Goal: Information Seeking & Learning: Check status

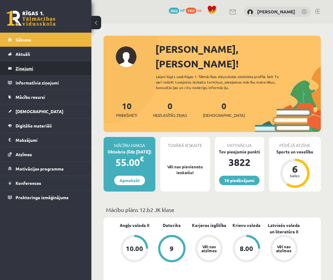
click at [63, 64] on legend "Ziņojumi 0" at bounding box center [50, 68] width 68 height 14
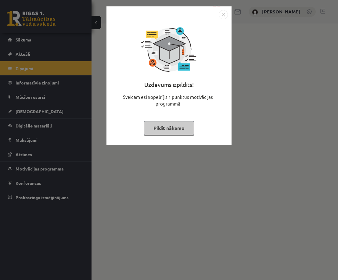
click at [222, 15] on img "Close" at bounding box center [223, 14] width 9 height 9
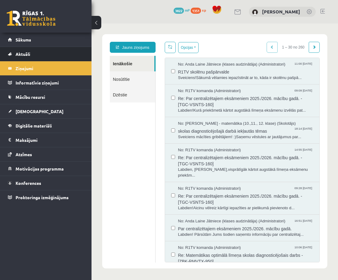
click at [45, 47] on li "Aktuāli Kā mācīties eSKOLĀ Kontakti Normatīvie akti Online konsultācijas Skolot…" at bounding box center [45, 54] width 91 height 15
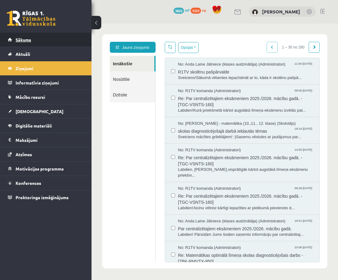
click at [46, 41] on link "Sākums" at bounding box center [46, 40] width 76 height 14
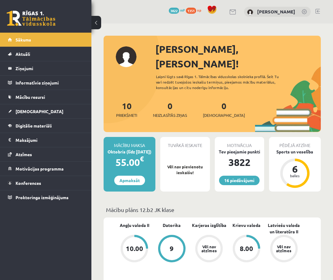
drag, startPoint x: 324, startPoint y: 253, endPoint x: 238, endPoint y: 105, distance: 171.6
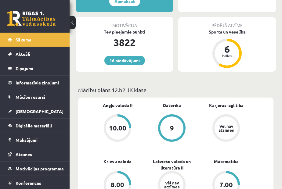
scroll to position [183, 0]
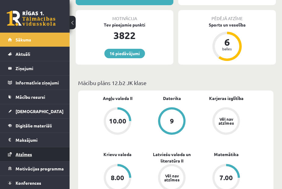
click at [13, 152] on link "Atzīmes" at bounding box center [35, 154] width 54 height 14
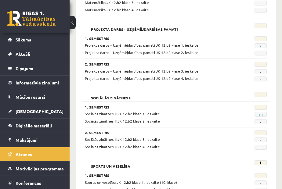
scroll to position [427, 0]
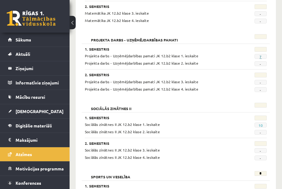
click at [259, 56] on link "7" at bounding box center [260, 56] width 2 height 5
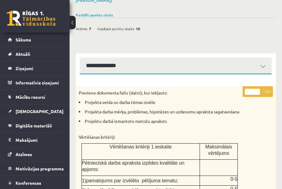
scroll to position [32, 0]
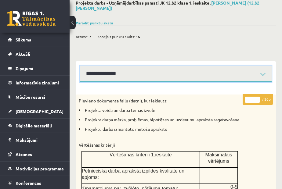
click at [233, 75] on select "**********" at bounding box center [175, 74] width 191 height 17
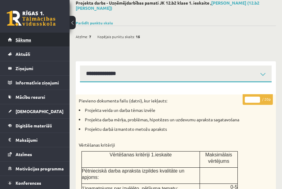
click at [13, 43] on link "Sākums" at bounding box center [35, 40] width 54 height 14
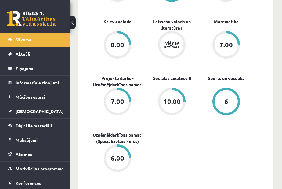
scroll to position [305, 0]
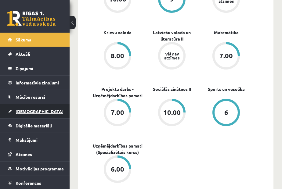
click at [36, 107] on link "[DEMOGRAPHIC_DATA]" at bounding box center [35, 111] width 54 height 14
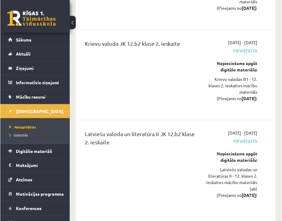
scroll to position [945, 0]
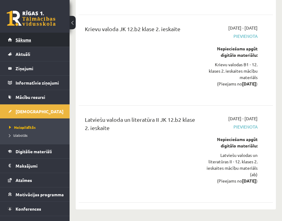
click at [39, 36] on link "Sākums" at bounding box center [35, 40] width 54 height 14
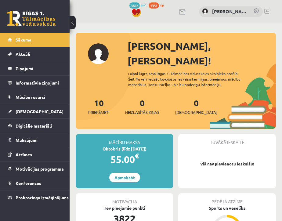
click at [43, 42] on link "Sākums" at bounding box center [35, 40] width 54 height 14
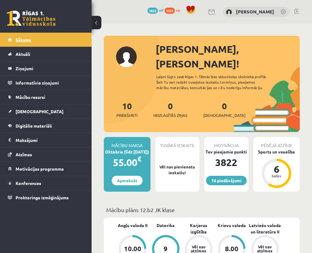
click at [59, 37] on link "Sākums" at bounding box center [46, 40] width 76 height 14
click at [52, 43] on link "Sākums" at bounding box center [46, 40] width 76 height 14
click at [15, 39] on link "Sākums" at bounding box center [46, 40] width 76 height 14
click at [25, 41] on span "Sākums" at bounding box center [24, 39] width 16 height 5
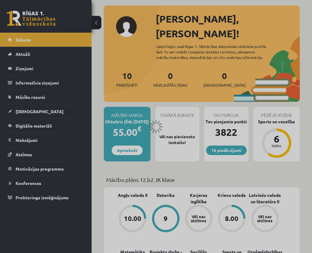
scroll to position [30, 0]
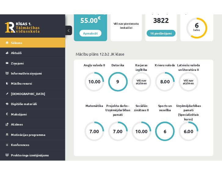
scroll to position [213, 0]
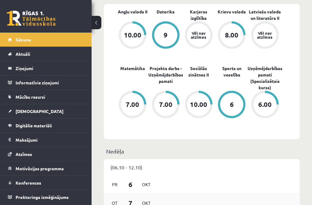
click at [163, 194] on div "[DATE]" at bounding box center [202, 203] width 196 height 19
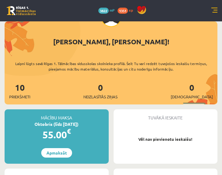
scroll to position [30, 0]
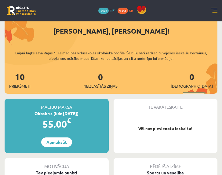
click at [212, 8] on link at bounding box center [214, 11] width 6 height 6
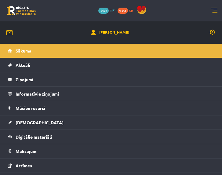
click at [34, 52] on link "Sākums" at bounding box center [111, 51] width 206 height 14
